Goal: Task Accomplishment & Management: Complete application form

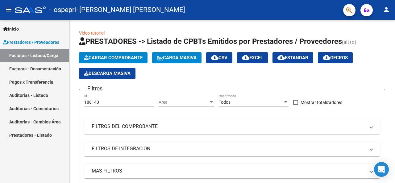
click at [19, 109] on link "Auditorías - Comentarios" at bounding box center [34, 108] width 69 height 13
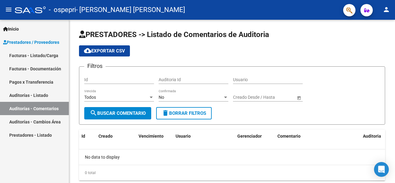
click at [21, 122] on link "Auditorías - Cambios Área" at bounding box center [34, 121] width 69 height 13
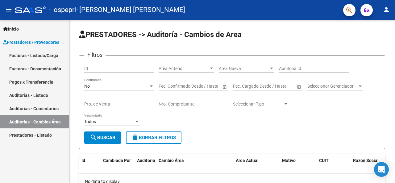
click at [18, 138] on link "Prestadores - Listado" at bounding box center [34, 135] width 69 height 13
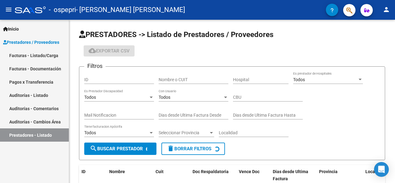
click at [17, 60] on link "Facturas - Listado/Carga" at bounding box center [34, 55] width 69 height 13
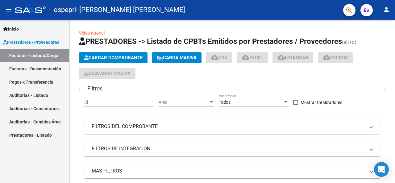
click at [21, 44] on span "Prestadores / Proveedores" at bounding box center [31, 42] width 56 height 7
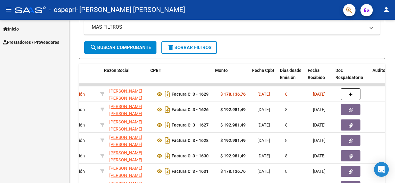
scroll to position [0, 151]
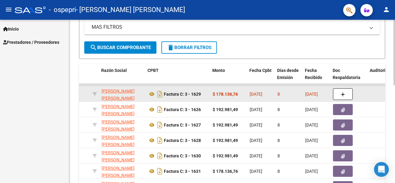
click at [340, 95] on button "button" at bounding box center [343, 94] width 20 height 12
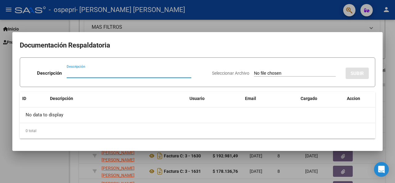
click at [58, 159] on div at bounding box center [197, 91] width 395 height 183
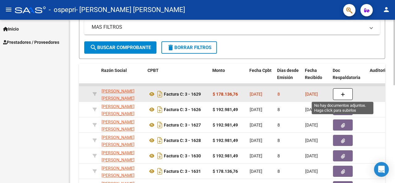
click at [349, 92] on button "button" at bounding box center [343, 94] width 20 height 12
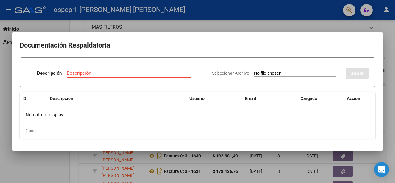
click at [303, 73] on input "Seleccionar Archivo" at bounding box center [295, 74] width 82 height 6
type input "C:\fakepath\WhatsApp Image [DATE] 18.44.47.jpeg"
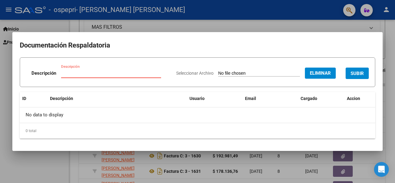
click at [84, 71] on input "Descripción" at bounding box center [111, 73] width 100 height 6
type input "planilla [DATE]"
click at [360, 76] on span "SUBIR" at bounding box center [357, 74] width 13 height 6
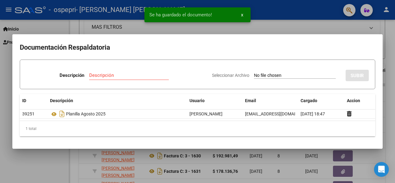
click at [395, 74] on div at bounding box center [197, 91] width 395 height 183
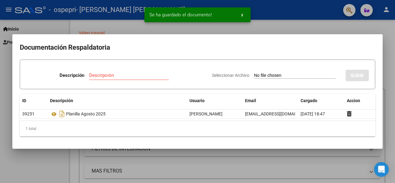
click at [395, 74] on div at bounding box center [395, 101] width 2 height 163
